Goal: Task Accomplishment & Management: Use online tool/utility

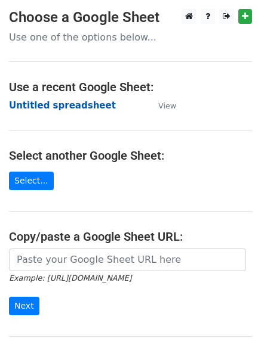
click at [44, 111] on strong "Untitled spreadsheet" at bounding box center [62, 105] width 107 height 11
click at [36, 107] on strong "Untitled spreadsheet" at bounding box center [62, 105] width 107 height 11
click at [50, 105] on strong "Untitled spreadsheet" at bounding box center [62, 105] width 107 height 11
click at [63, 107] on strong "Untitled spreadsheet" at bounding box center [62, 105] width 107 height 11
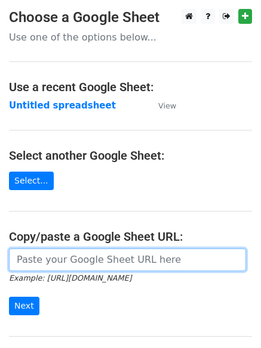
click at [78, 254] on input "url" at bounding box center [127, 260] width 237 height 23
paste input "https://docs.google.com/spreadsheets/d/122khqJg3WCEDhyN8qUMd10O5g694OT9lps2Gagt…"
type input "https://docs.google.com/spreadsheets/d/122khqJg3WCEDhyN8qUMd10O5g694OT9lps2Gagt…"
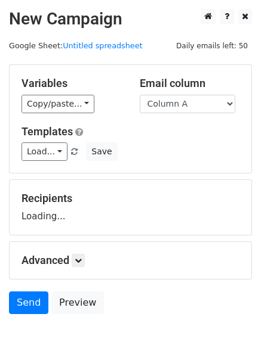
scroll to position [67, 0]
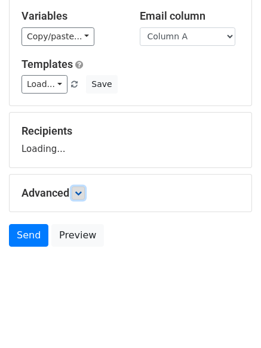
click at [80, 196] on icon at bounding box center [78, 193] width 7 height 7
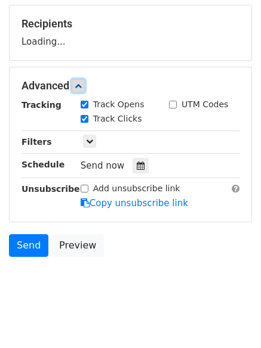
scroll to position [184, 0]
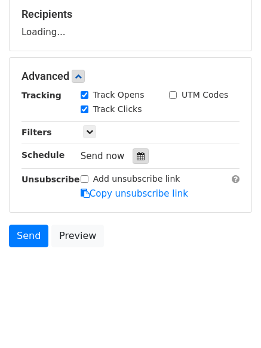
click at [137, 159] on icon at bounding box center [141, 156] width 8 height 8
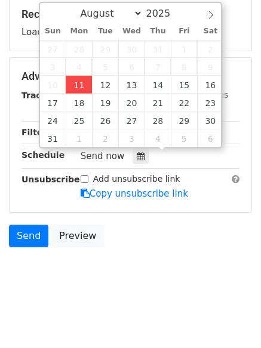
type input "2025-08-11 12:00"
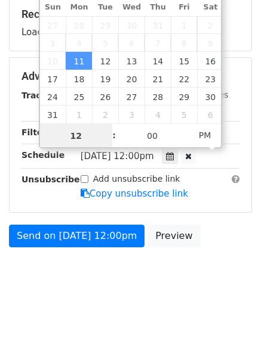
scroll to position [1, 0]
type input "4"
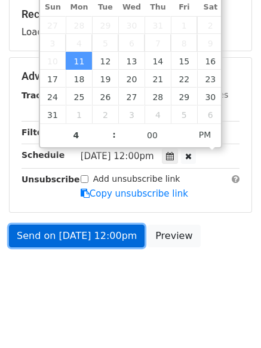
type input "2025-08-11 16:00"
click at [66, 235] on link "Send on Aug 11 at 12:00pm" at bounding box center [76, 236] width 135 height 23
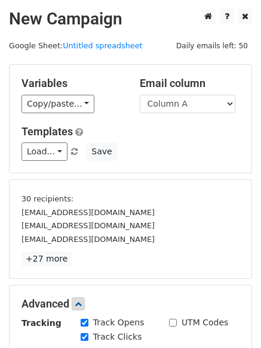
scroll to position [228, 0]
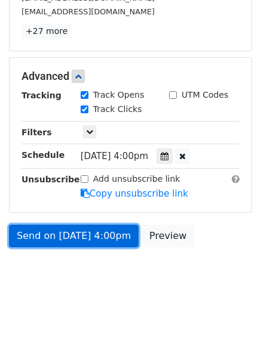
click at [78, 237] on link "Send on Aug 11 at 4:00pm" at bounding box center [73, 236] width 129 height 23
click at [60, 242] on link "Send on Aug 11 at 4:00pm" at bounding box center [73, 236] width 129 height 23
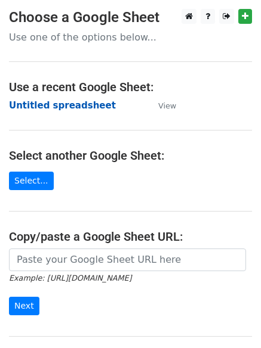
click at [44, 104] on strong "Untitled spreadsheet" at bounding box center [62, 105] width 107 height 11
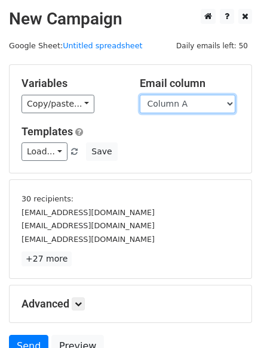
drag, startPoint x: 180, startPoint y: 106, endPoint x: 181, endPoint y: 112, distance: 6.2
click at [180, 106] on select "Column A Column B Column C" at bounding box center [187, 104] width 95 height 18
select select "Column B"
click at [140, 95] on select "Column A Column B Column C" at bounding box center [187, 104] width 95 height 18
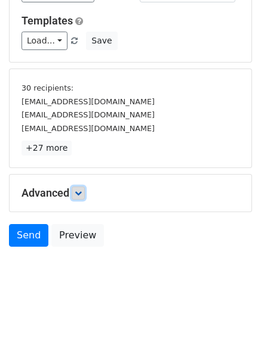
click at [76, 196] on link at bounding box center [78, 193] width 13 height 13
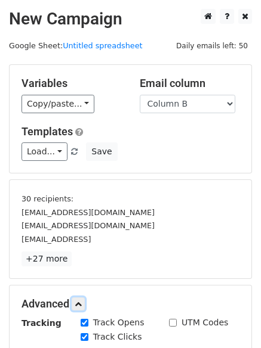
scroll to position [228, 0]
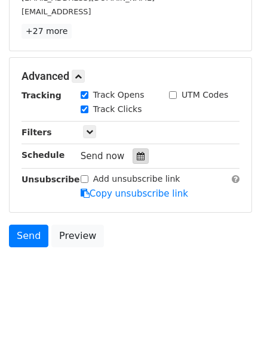
click at [137, 160] on icon at bounding box center [141, 156] width 8 height 8
click at [137, 157] on icon at bounding box center [141, 156] width 8 height 8
drag, startPoint x: 128, startPoint y: 151, endPoint x: 134, endPoint y: 162, distance: 12.0
click at [132, 151] on div at bounding box center [140, 157] width 16 height 16
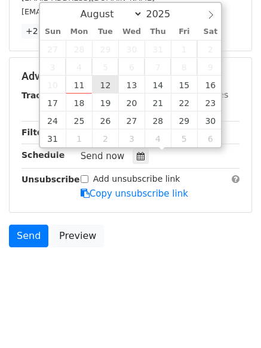
type input "2025-08-12 12:00"
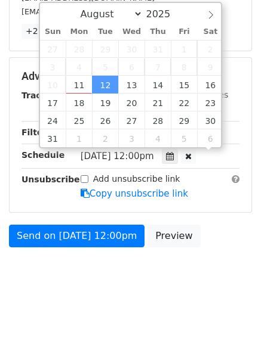
scroll to position [1, 0]
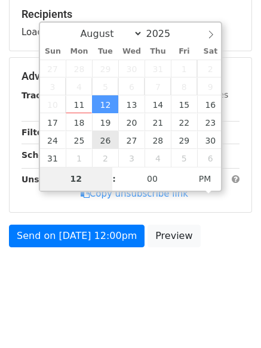
type input "5"
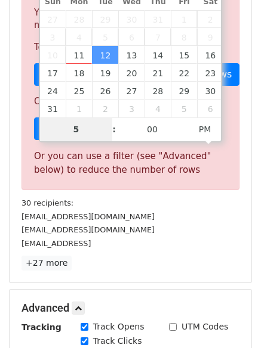
scroll to position [466, 0]
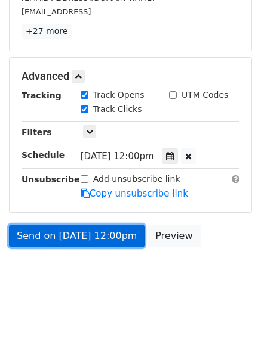
type input "2025-08-12 17:00"
click at [86, 242] on link "Send on Aug 12 at 12:00pm" at bounding box center [76, 236] width 135 height 23
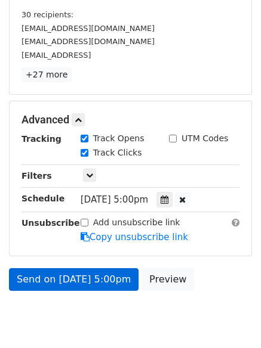
scroll to position [228, 0]
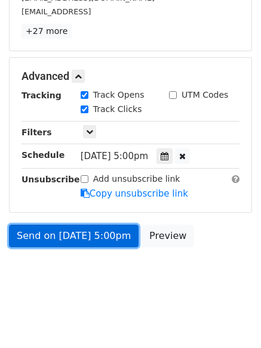
click at [85, 236] on link "Send on Aug 12 at 5:00pm" at bounding box center [73, 236] width 129 height 23
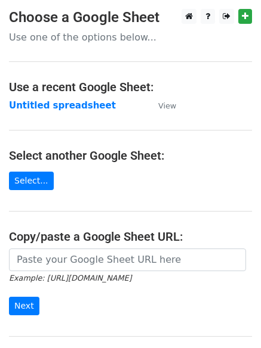
click at [38, 112] on td "Untitled spreadsheet" at bounding box center [77, 106] width 137 height 14
click at [39, 105] on strong "Untitled spreadsheet" at bounding box center [62, 105] width 107 height 11
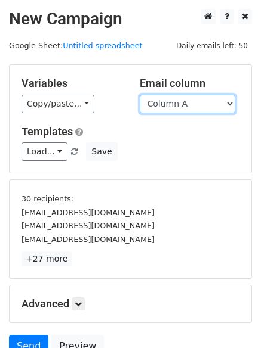
click at [177, 107] on select "Column A Column B Column C" at bounding box center [187, 104] width 95 height 18
select select "Column C"
click at [140, 95] on select "Column A Column B Column C" at bounding box center [187, 104] width 95 height 18
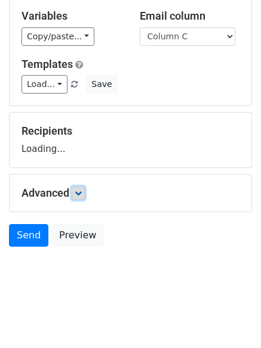
click at [80, 188] on link at bounding box center [78, 193] width 13 height 13
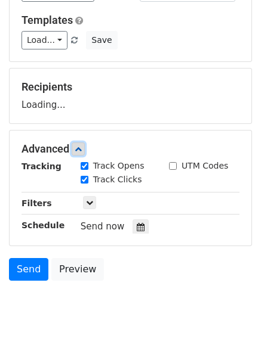
scroll to position [165, 0]
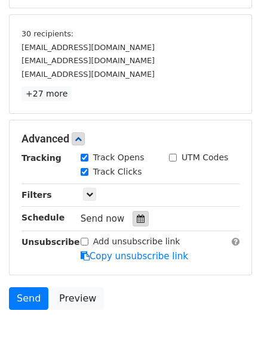
click at [137, 218] on icon at bounding box center [141, 219] width 8 height 8
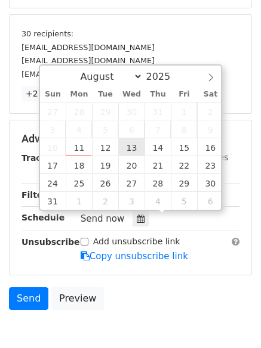
type input "2025-08-13 12:00"
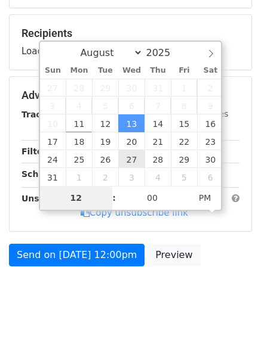
type input "6"
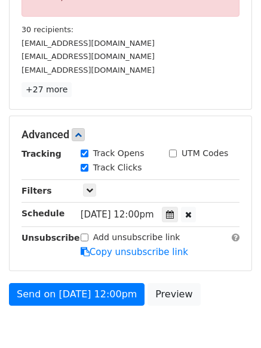
scroll to position [466, 0]
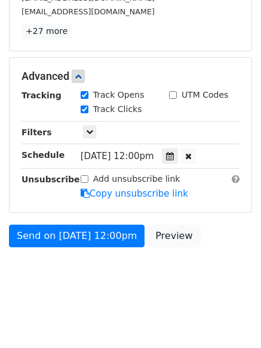
type input "2025-08-13 18:00"
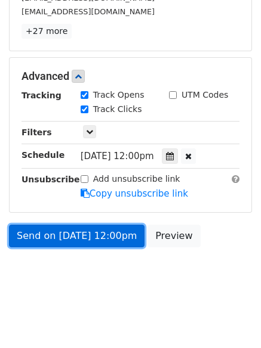
click at [78, 235] on link "Send on Aug 13 at 12:00pm" at bounding box center [76, 236] width 135 height 23
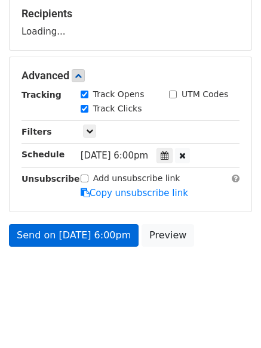
scroll to position [184, 0]
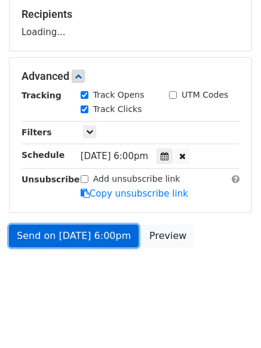
click at [83, 236] on link "Send on Aug 13 at 6:00pm" at bounding box center [73, 236] width 129 height 23
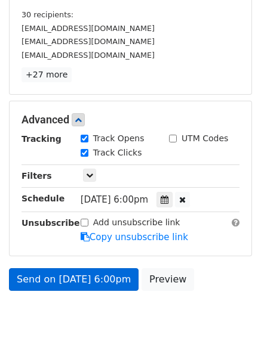
scroll to position [228, 0]
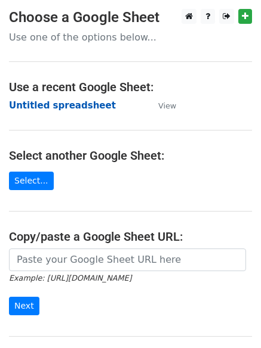
click at [59, 109] on strong "Untitled spreadsheet" at bounding box center [62, 105] width 107 height 11
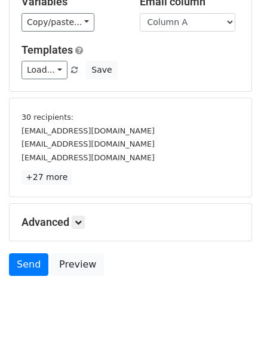
scroll to position [111, 0]
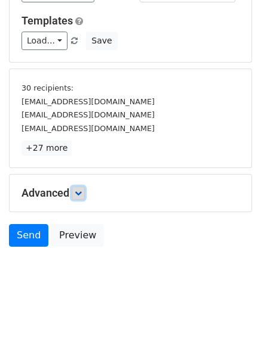
click at [82, 199] on link at bounding box center [78, 193] width 13 height 13
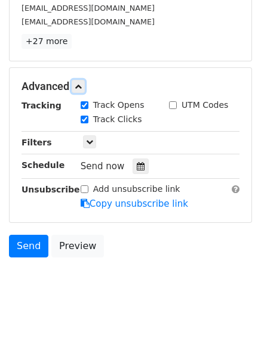
scroll to position [218, 0]
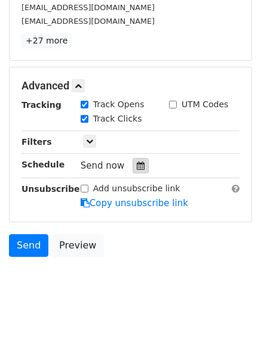
click at [142, 168] on div at bounding box center [140, 166] width 16 height 16
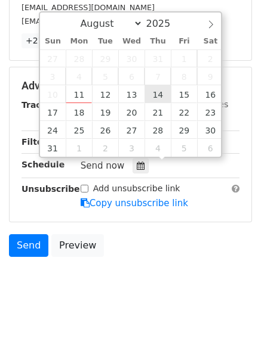
type input "2025-08-14 12:00"
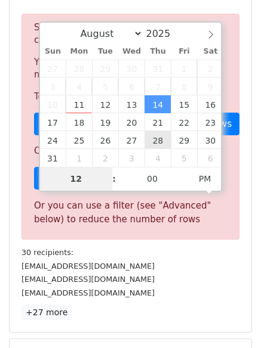
scroll to position [224, 0]
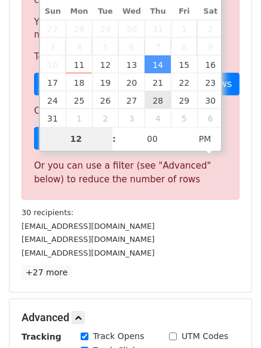
type input "7"
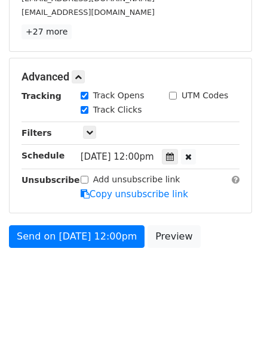
scroll to position [466, 0]
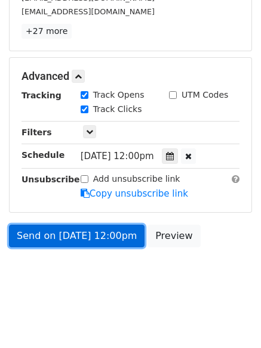
type input "2025-08-14 19:00"
click at [86, 236] on link "Send on Aug 14 at 12:00pm" at bounding box center [76, 236] width 135 height 23
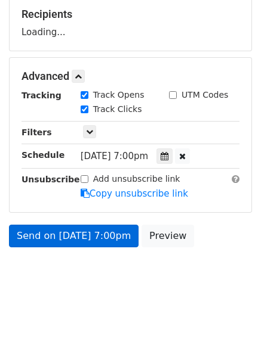
scroll to position [228, 0]
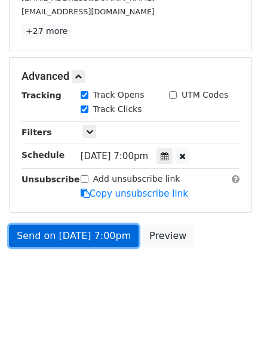
click at [95, 238] on link "Send on Aug 14 at 7:00pm" at bounding box center [73, 236] width 129 height 23
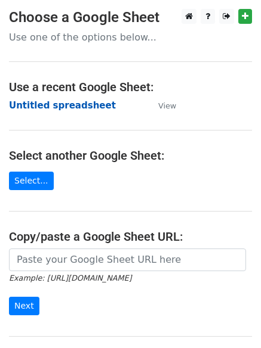
click at [44, 104] on strong "Untitled spreadsheet" at bounding box center [62, 105] width 107 height 11
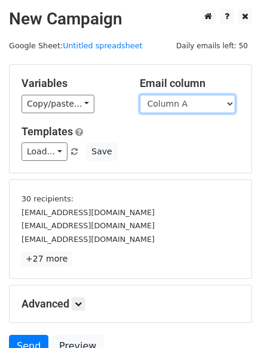
click at [185, 105] on select "Column A Column B Column C" at bounding box center [187, 104] width 95 height 18
select select "Column B"
click at [140, 95] on select "Column A Column B Column C" at bounding box center [187, 104] width 95 height 18
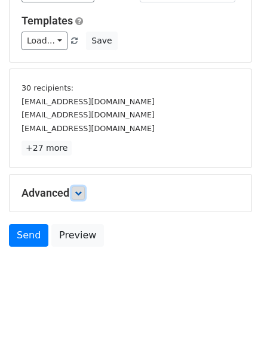
click at [82, 192] on icon at bounding box center [78, 193] width 7 height 7
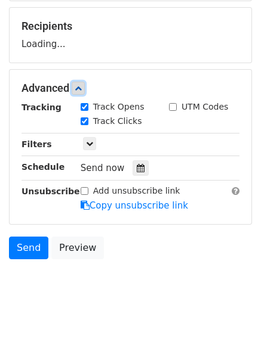
scroll to position [173, 0]
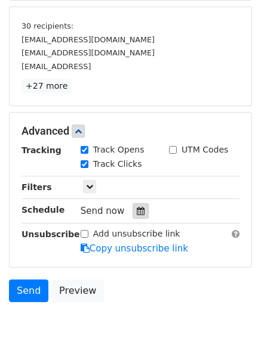
click at [137, 214] on icon at bounding box center [141, 211] width 8 height 8
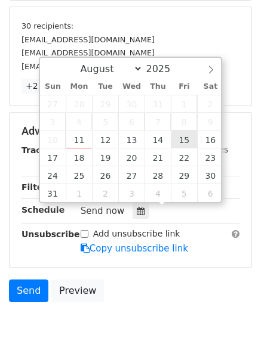
type input "2025-08-15 12:00"
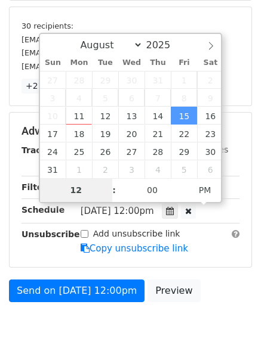
type input "8"
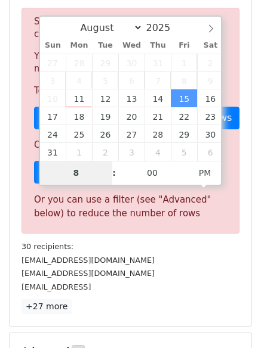
scroll to position [466, 0]
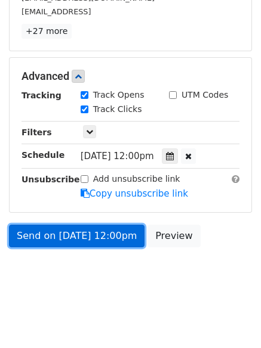
type input "2025-08-15 20:00"
click at [81, 242] on link "Send on Aug 15 at 12:00pm" at bounding box center [76, 236] width 135 height 23
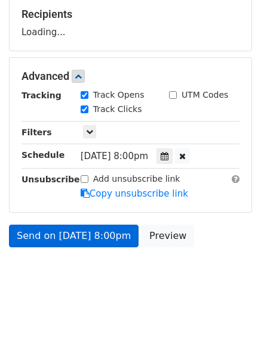
scroll to position [228, 0]
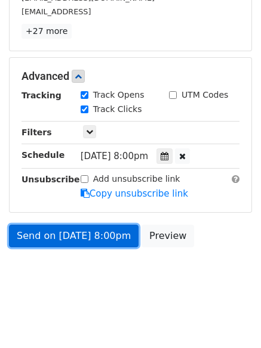
click at [78, 240] on link "Send on Aug 15 at 8:00pm" at bounding box center [73, 236] width 129 height 23
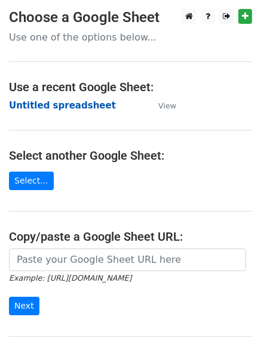
click at [61, 100] on strong "Untitled spreadsheet" at bounding box center [62, 105] width 107 height 11
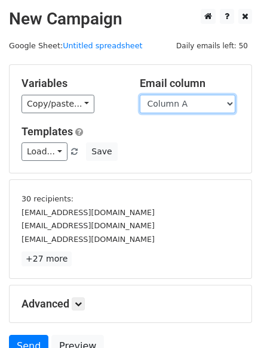
click at [190, 106] on select "Column A Column B Column C" at bounding box center [187, 104] width 95 height 18
select select "Column C"
click at [140, 95] on select "Column A Column B Column C" at bounding box center [187, 104] width 95 height 18
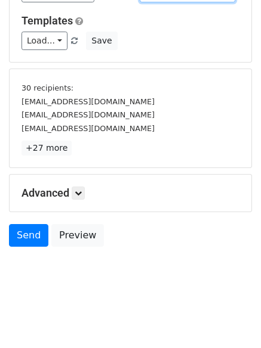
scroll to position [67, 0]
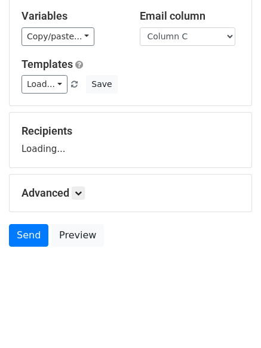
click at [85, 202] on div "Advanced Tracking Track Opens UTM Codes Track Clicks Filters Only include sprea…" at bounding box center [131, 193] width 242 height 37
click at [85, 194] on link at bounding box center [78, 193] width 13 height 13
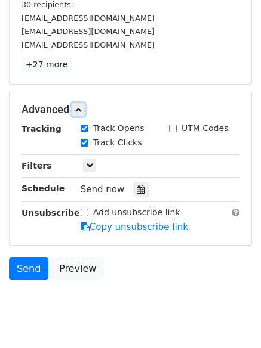
scroll to position [215, 0]
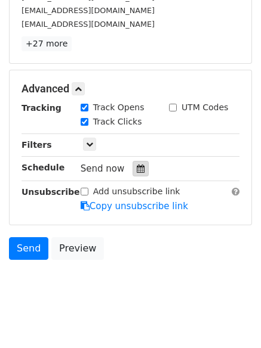
click at [137, 168] on icon at bounding box center [141, 169] width 8 height 8
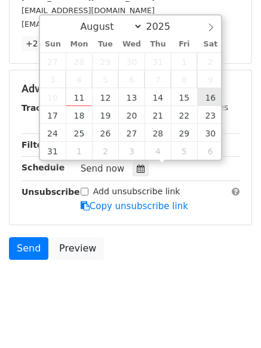
type input "[DATE] 12:00"
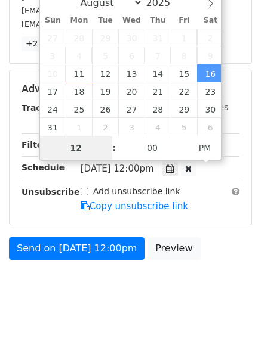
type input "9"
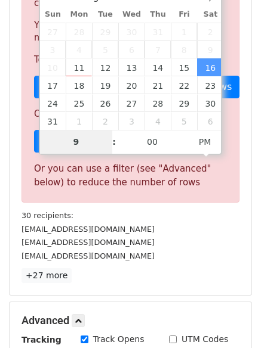
scroll to position [466, 0]
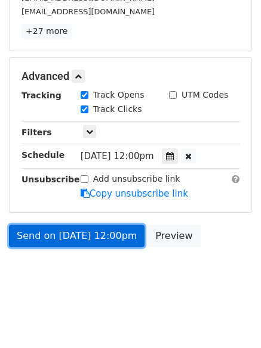
type input "[DATE] 21:00"
click at [82, 227] on link "Send on [DATE] 12:00pm" at bounding box center [76, 236] width 135 height 23
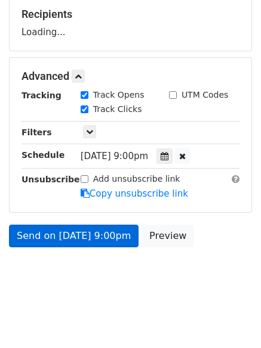
scroll to position [228, 0]
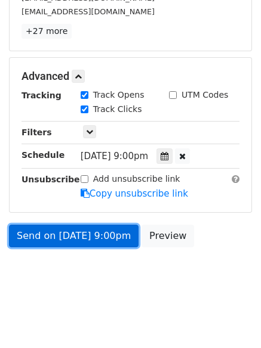
click at [68, 235] on link "Send on [DATE] 9:00pm" at bounding box center [73, 236] width 129 height 23
